Goal: Navigation & Orientation: Understand site structure

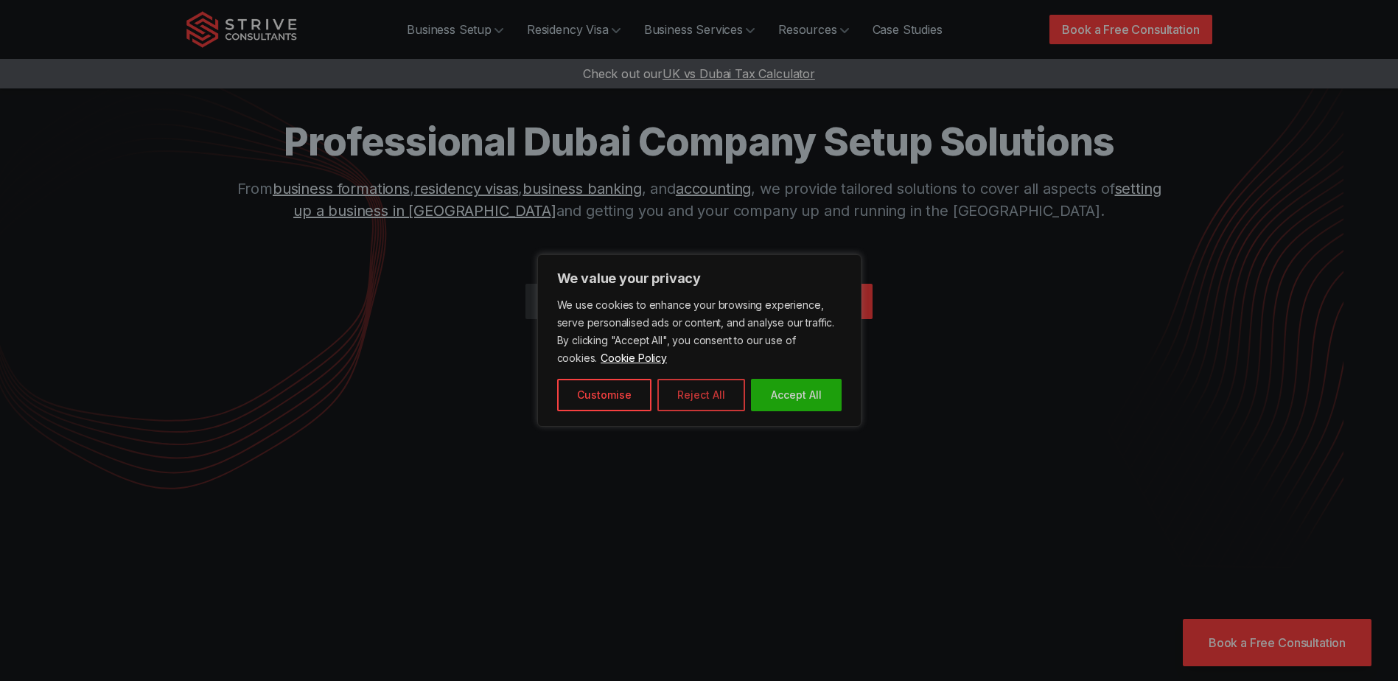
click at [687, 396] on button "Reject All" at bounding box center [701, 395] width 88 height 32
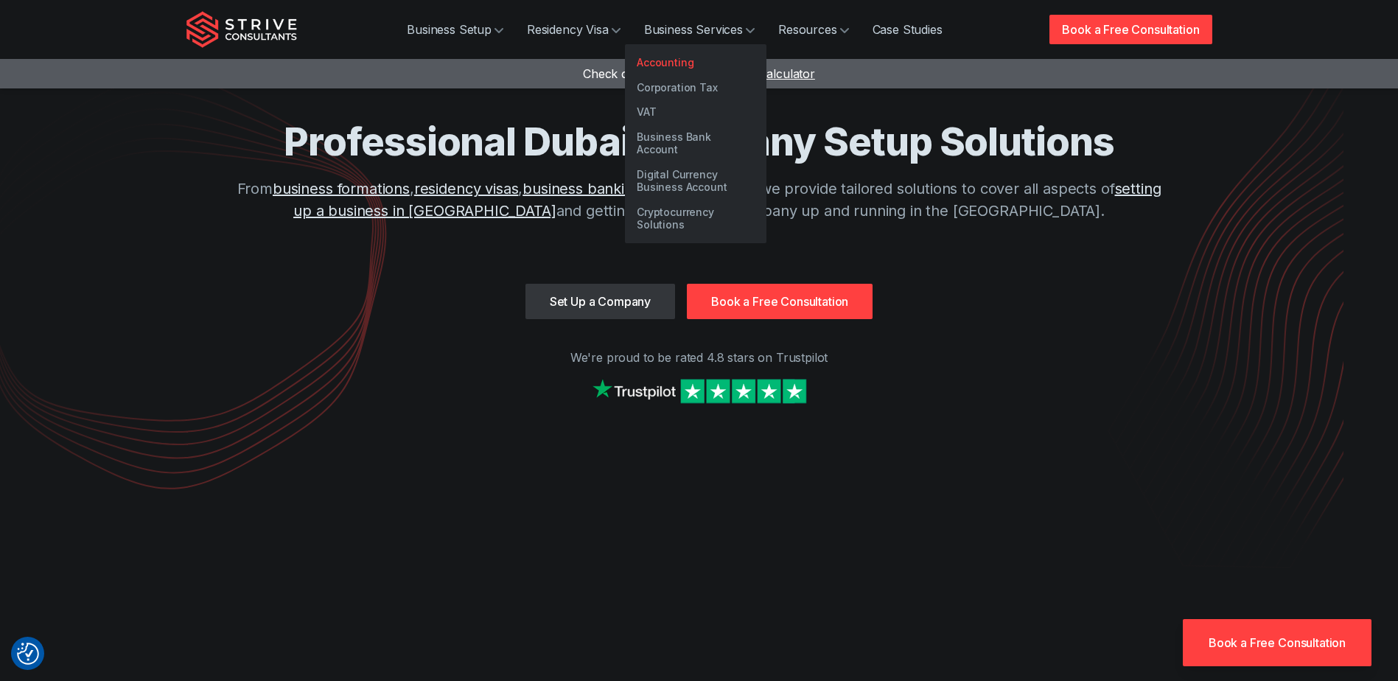
click at [688, 65] on link "Accounting" at bounding box center [696, 62] width 142 height 25
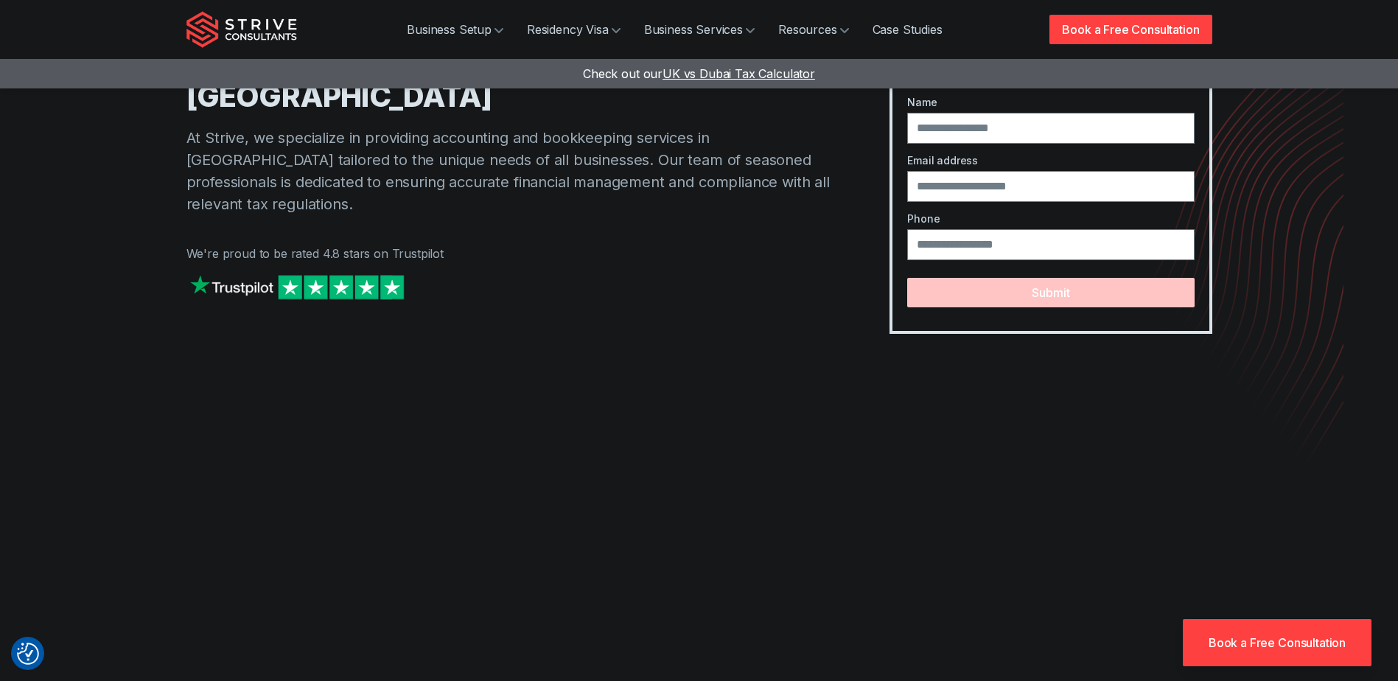
scroll to position [74, 0]
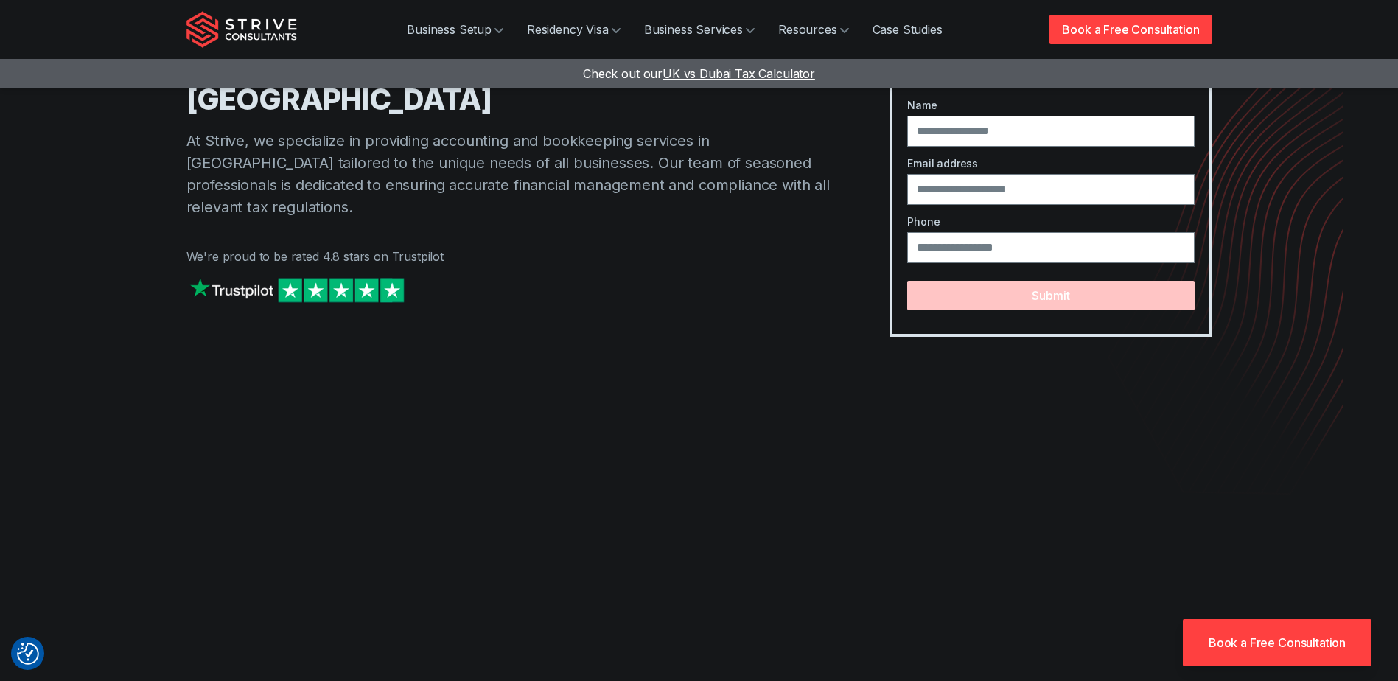
click at [310, 274] on img at bounding box center [296, 290] width 221 height 32
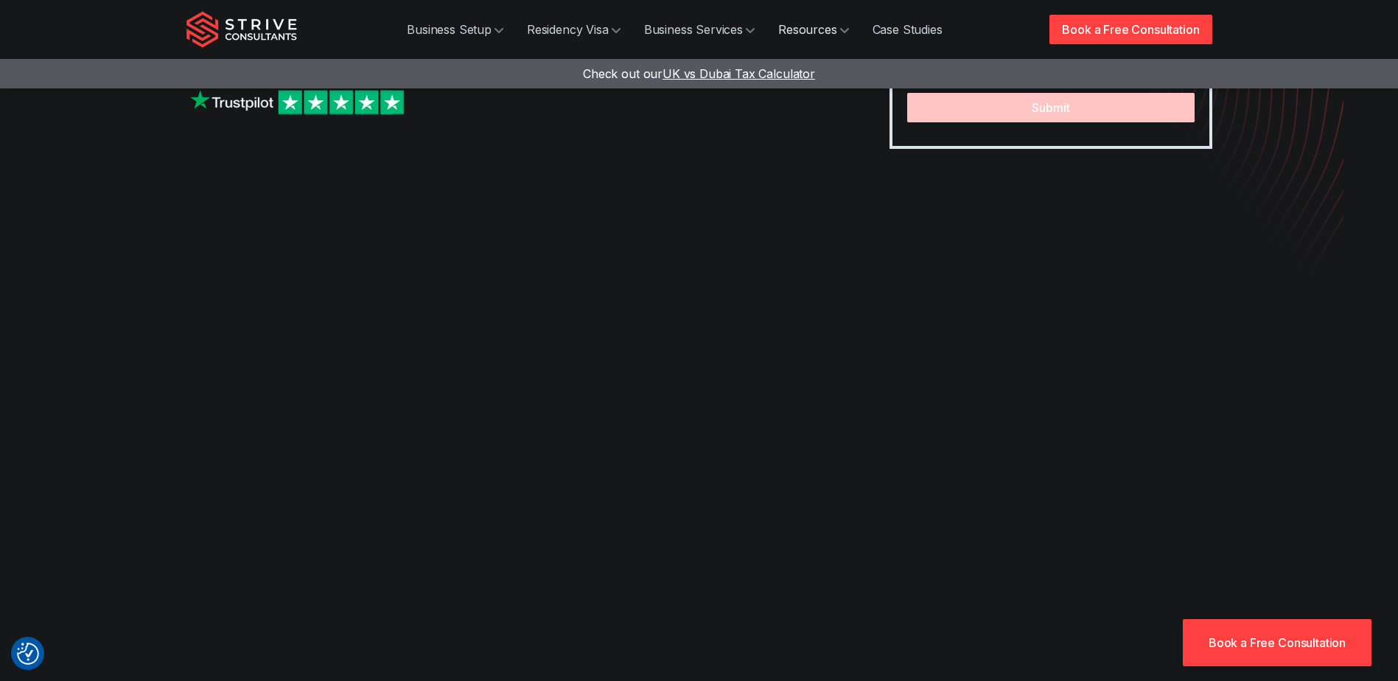
scroll to position [0, 0]
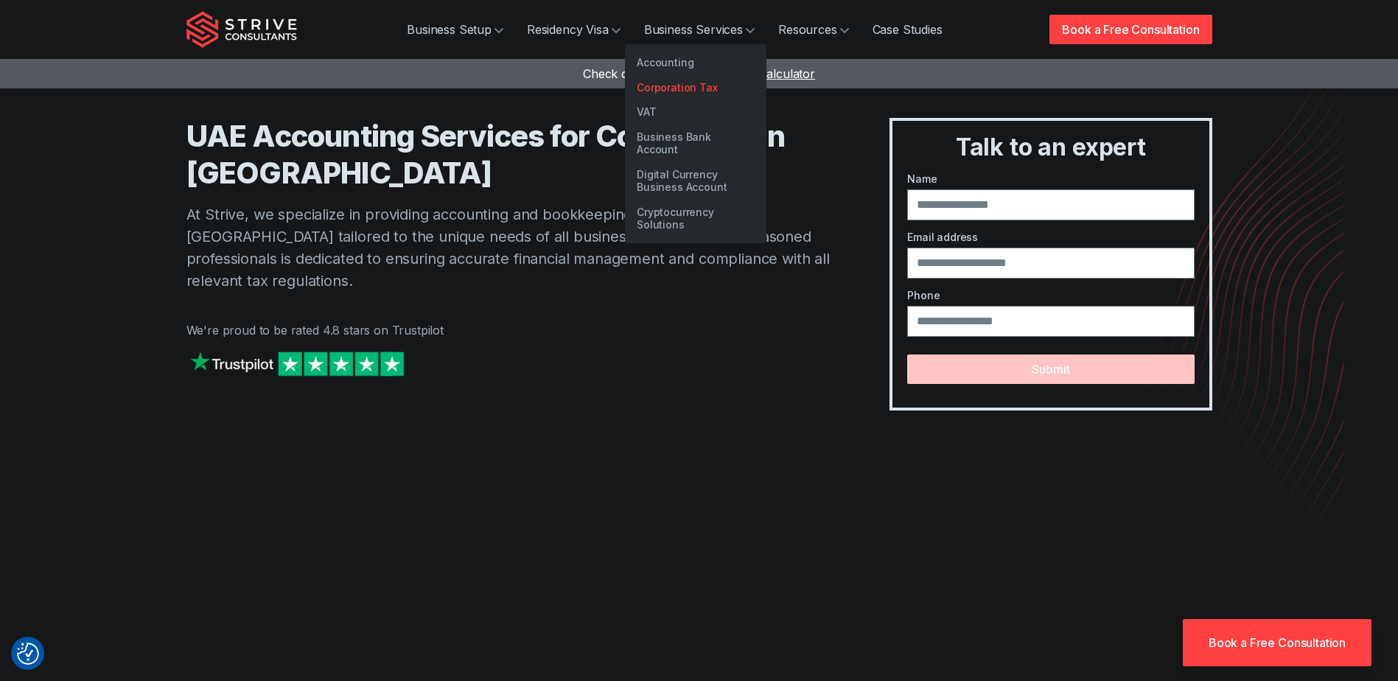
click at [682, 86] on link "Corporation Tax" at bounding box center [696, 87] width 142 height 25
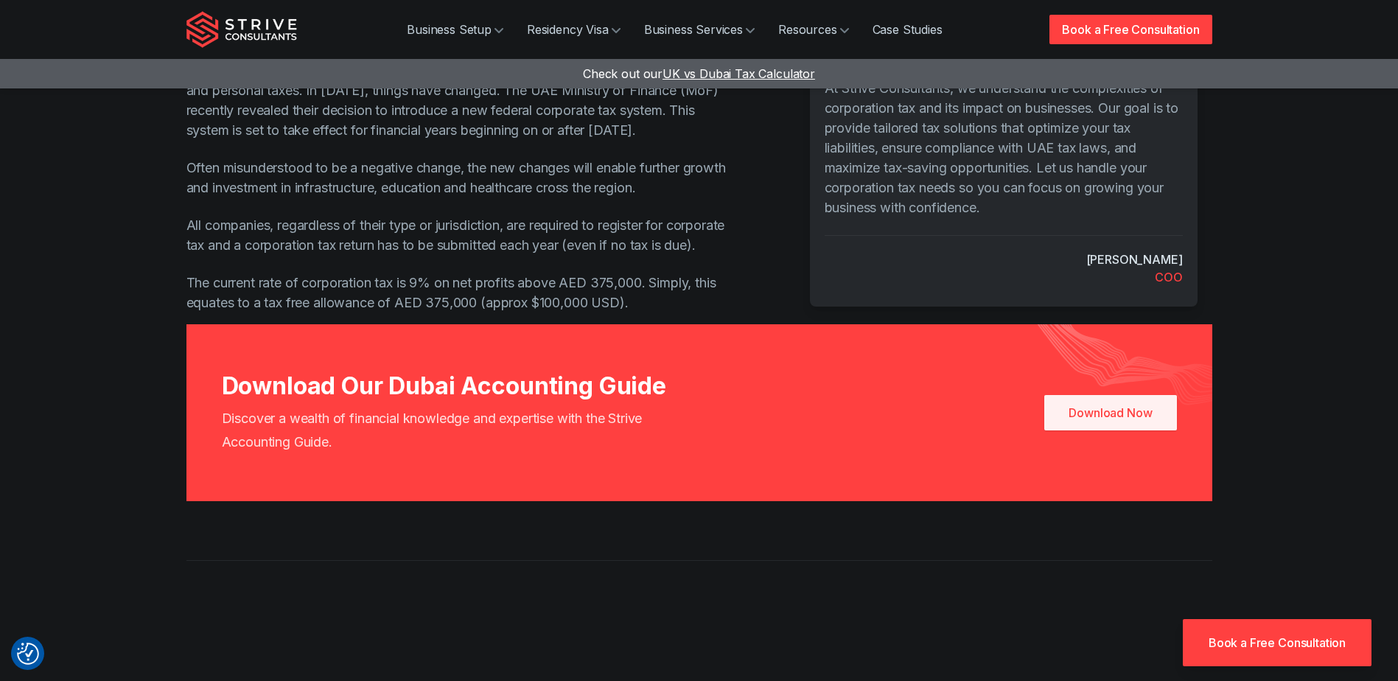
scroll to position [590, 0]
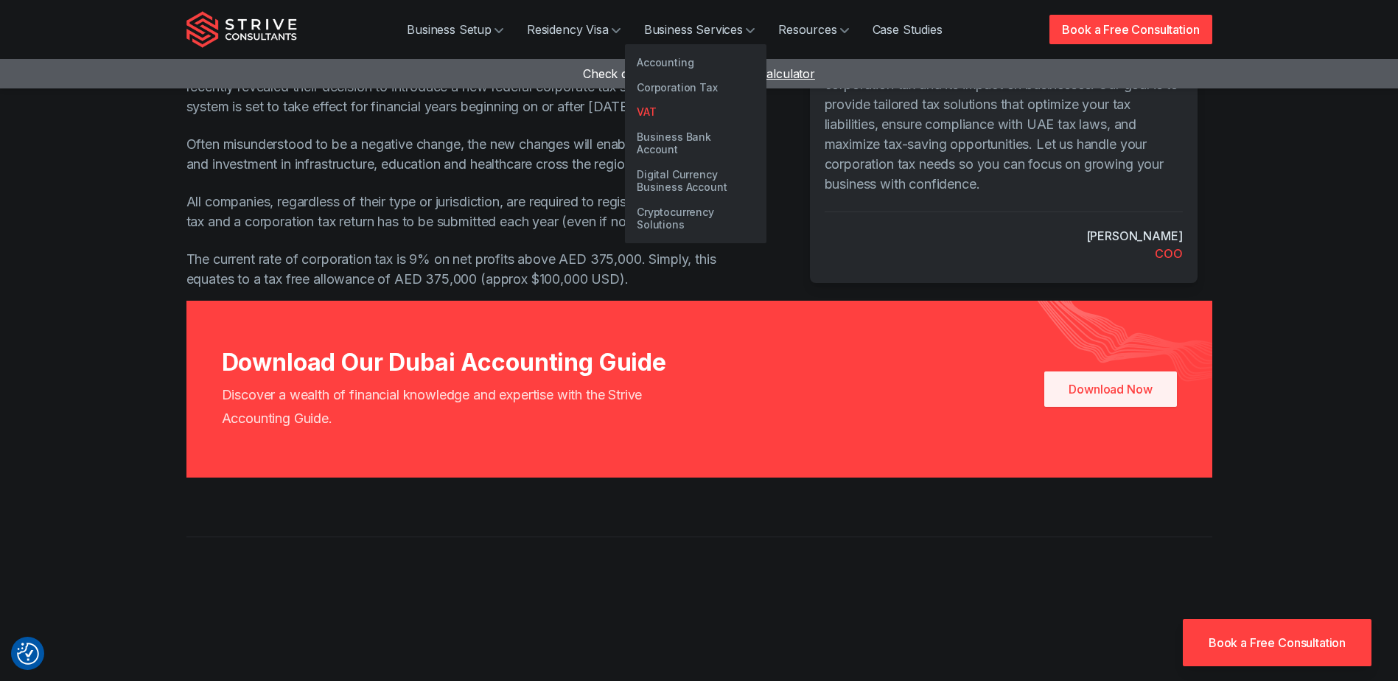
click at [644, 114] on link "VAT" at bounding box center [696, 111] width 142 height 25
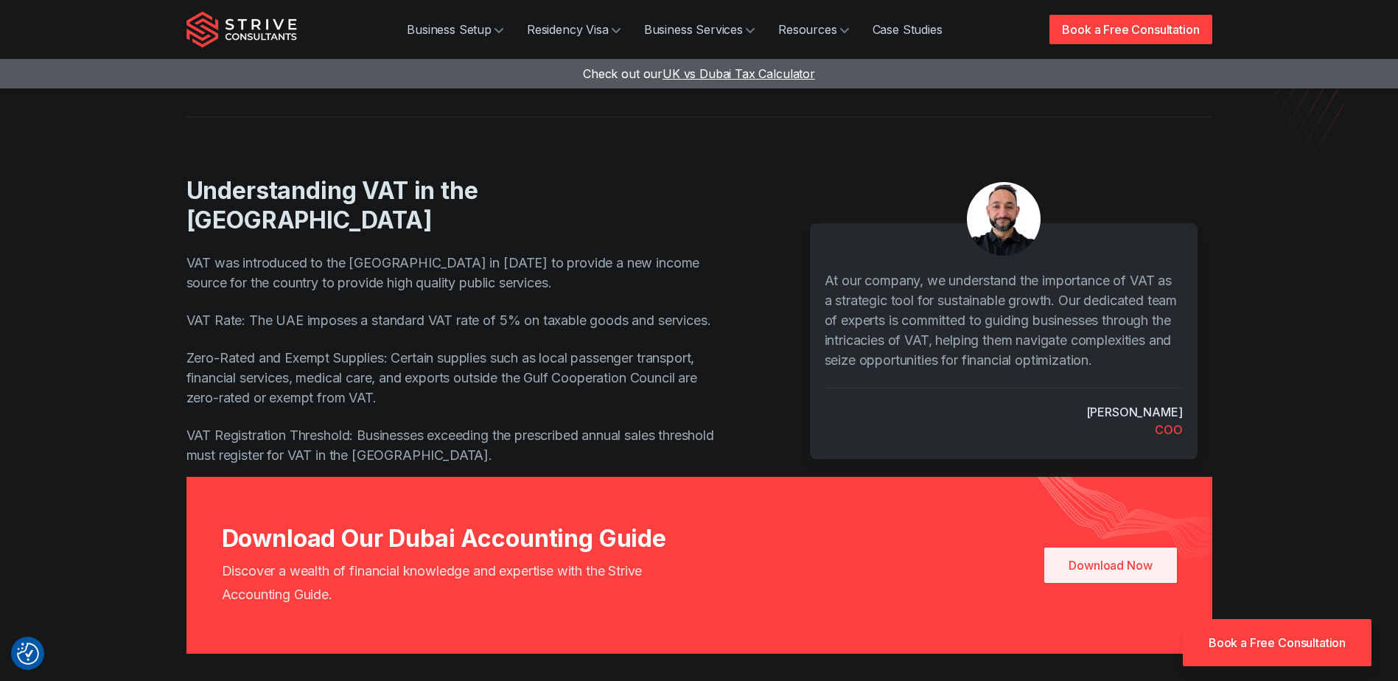
scroll to position [442, 0]
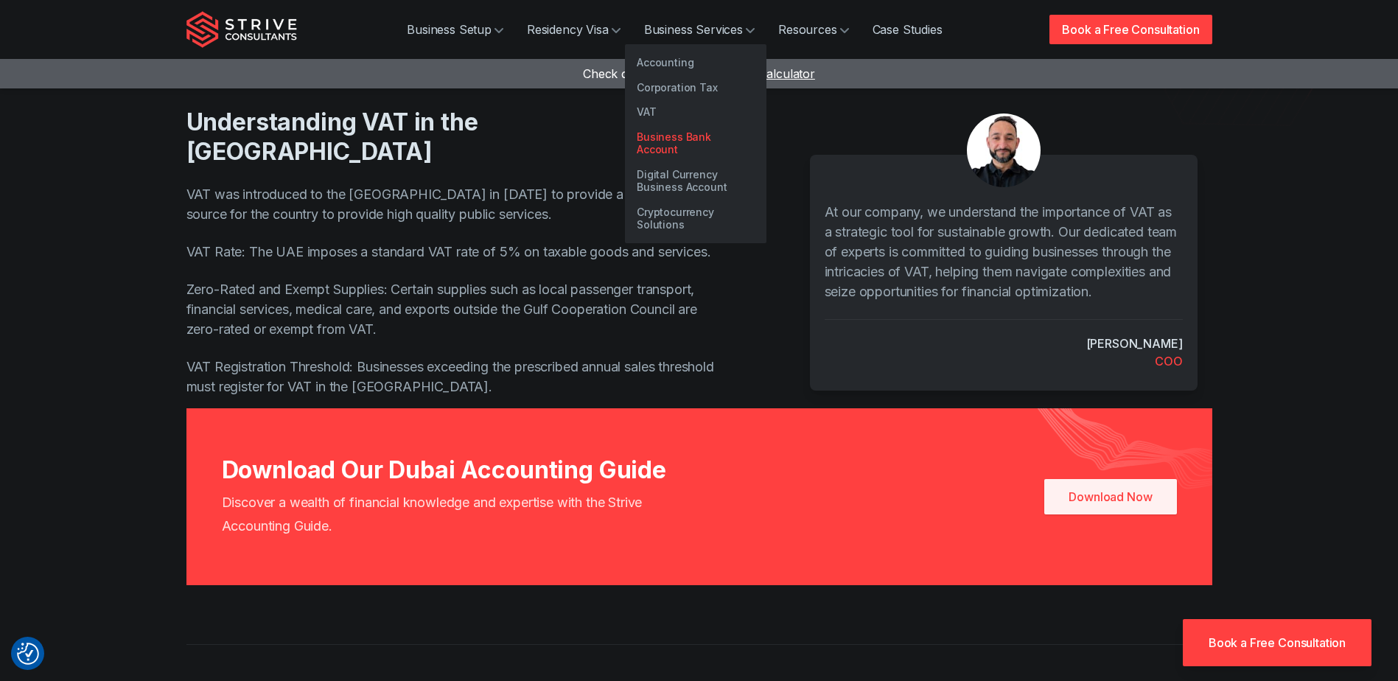
click at [708, 145] on link "Business Bank Account" at bounding box center [696, 144] width 142 height 38
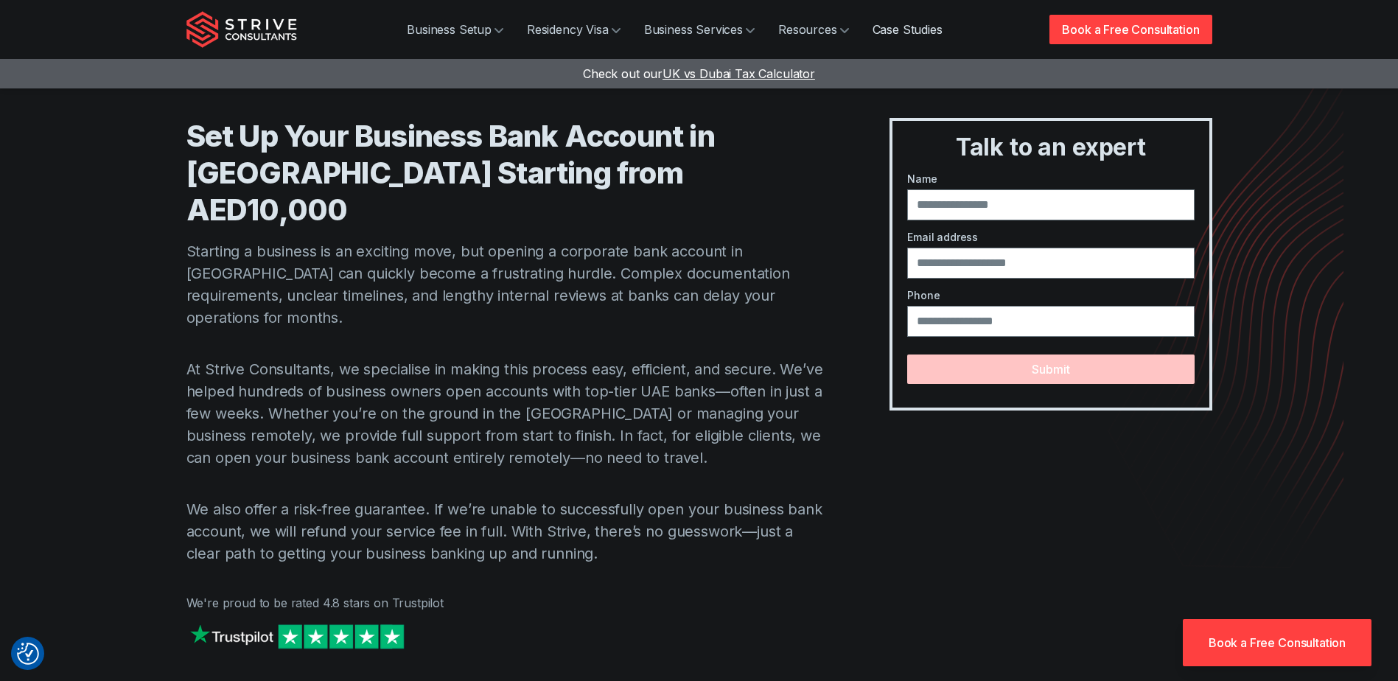
click at [932, 29] on link "Case Studies" at bounding box center [908, 29] width 94 height 29
